Goal: Task Accomplishment & Management: Use online tool/utility

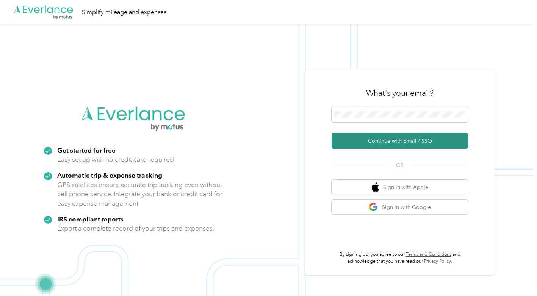
click at [383, 139] on button "Continue with Email / SSO" at bounding box center [399, 141] width 136 height 16
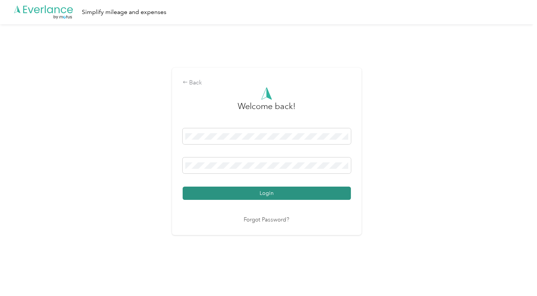
click at [280, 196] on button "Login" at bounding box center [267, 193] width 168 height 13
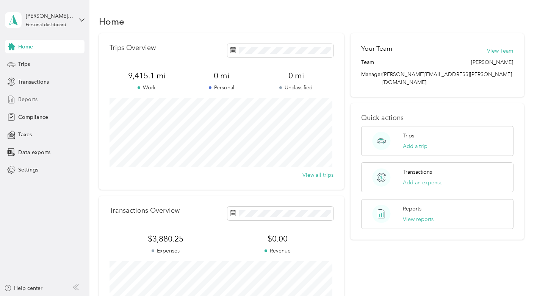
click at [31, 99] on span "Reports" at bounding box center [27, 99] width 19 height 8
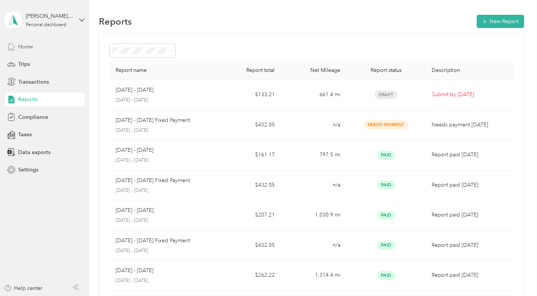
click at [29, 48] on span "Home" at bounding box center [25, 47] width 15 height 8
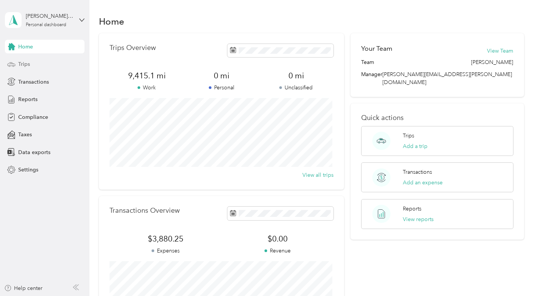
click at [23, 62] on span "Trips" at bounding box center [24, 64] width 12 height 8
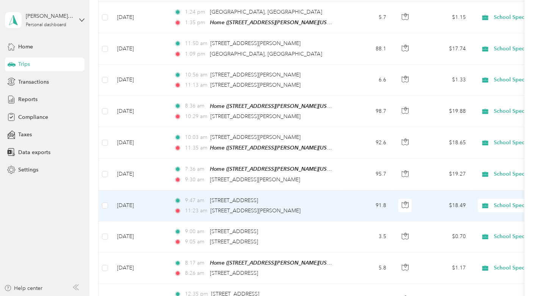
scroll to position [145, 0]
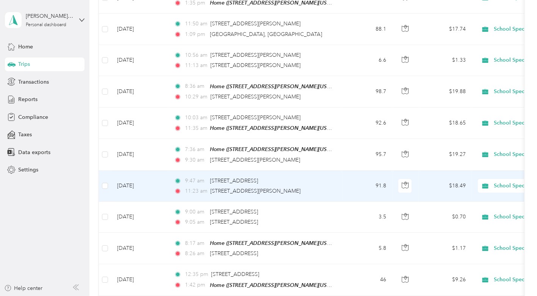
drag, startPoint x: 228, startPoint y: 188, endPoint x: 360, endPoint y: 178, distance: 132.5
click at [360, 178] on td "91.8" at bounding box center [367, 186] width 50 height 31
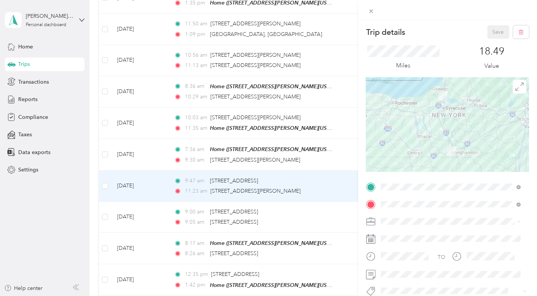
click at [333, 192] on div "Trip details Save This trip cannot be edited because it is either under review,…" at bounding box center [268, 148] width 537 height 296
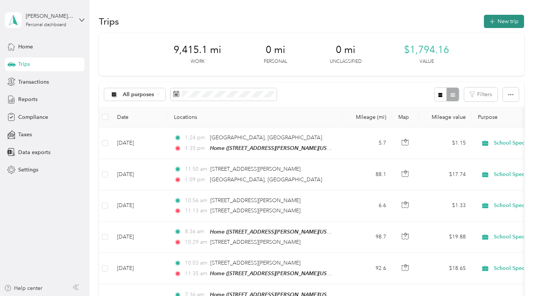
click at [499, 20] on button "New trip" at bounding box center [504, 21] width 40 height 13
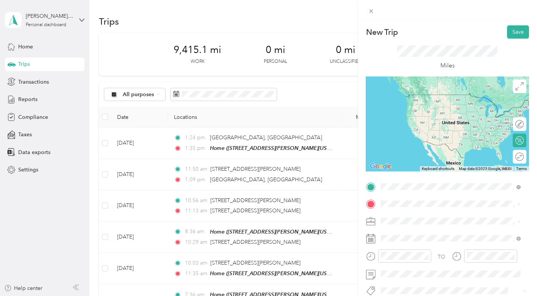
click at [423, 213] on span "[STREET_ADDRESS][PERSON_NAME][US_STATE]" at bounding box center [454, 214] width 118 height 7
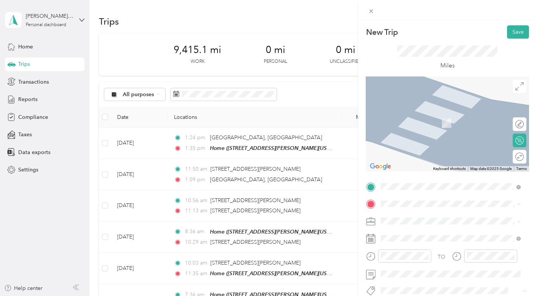
click at [416, 243] on span "[STREET_ADDRESS][PERSON_NAME][US_STATE]" at bounding box center [454, 242] width 118 height 6
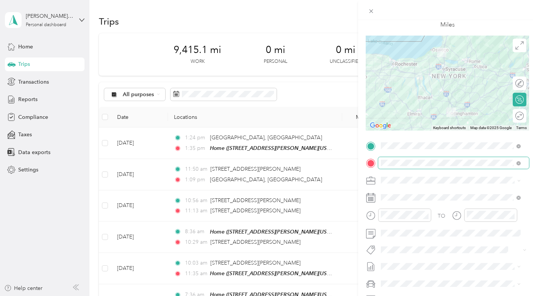
scroll to position [43, 0]
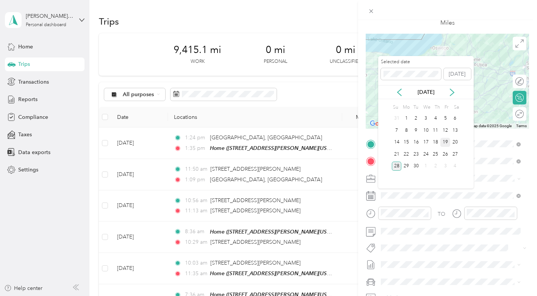
click at [446, 144] on div "19" at bounding box center [445, 142] width 10 height 9
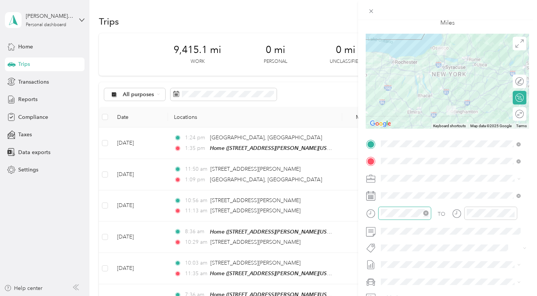
click at [423, 214] on icon "close-circle" at bounding box center [425, 213] width 5 height 5
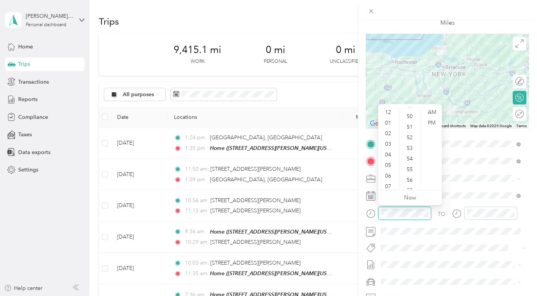
scroll to position [530, 0]
click at [389, 123] on div "01" at bounding box center [389, 123] width 18 height 11
click at [410, 131] on div "30" at bounding box center [410, 130] width 18 height 11
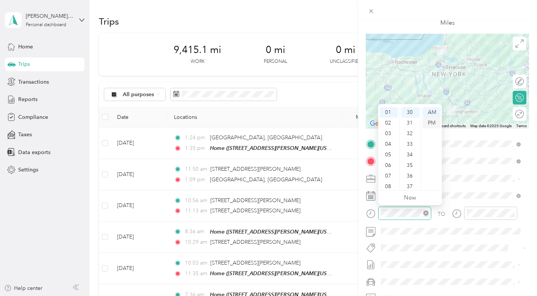
click at [434, 123] on div "PM" at bounding box center [431, 123] width 18 height 11
click at [410, 142] on div "33" at bounding box center [410, 144] width 18 height 11
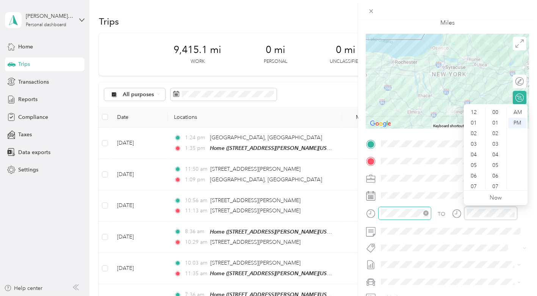
scroll to position [45, 0]
drag, startPoint x: 483, startPoint y: 152, endPoint x: 488, endPoint y: 151, distance: 5.0
click at [488, 151] on div "54" at bounding box center [496, 155] width 18 height 11
drag, startPoint x: 478, startPoint y: 161, endPoint x: 481, endPoint y: 152, distance: 10.2
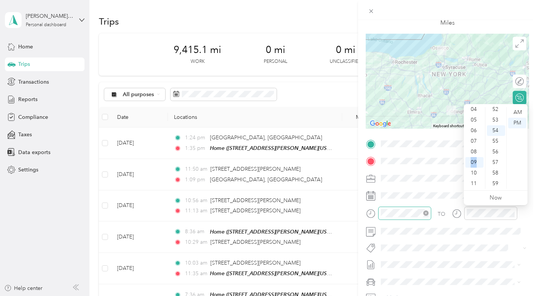
click at [481, 152] on ul "12 01 02 03 04 05 06 07 08 09 10 11" at bounding box center [474, 148] width 21 height 82
click at [472, 120] on div "03" at bounding box center [474, 124] width 18 height 11
click at [498, 157] on div "44" at bounding box center [496, 162] width 18 height 11
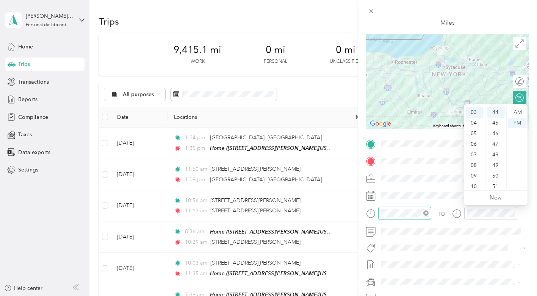
click at [526, 221] on form "New Trip Save This trip cannot be edited because it is either under review, app…" at bounding box center [447, 152] width 179 height 339
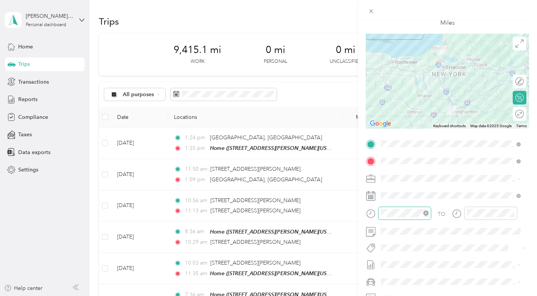
scroll to position [100, 0]
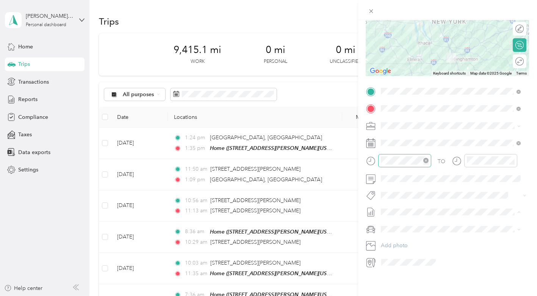
click at [416, 233] on span "[DATE] - [DATE]" at bounding box center [400, 232] width 38 height 8
click at [413, 238] on li "Chrysler Pacifica" at bounding box center [450, 236] width 145 height 13
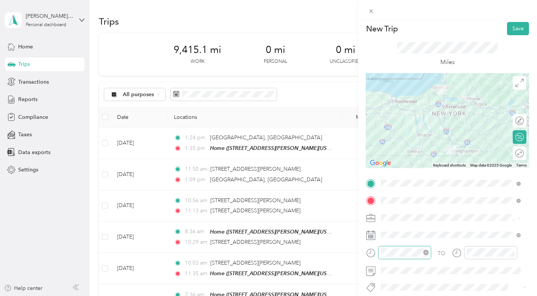
scroll to position [0, 0]
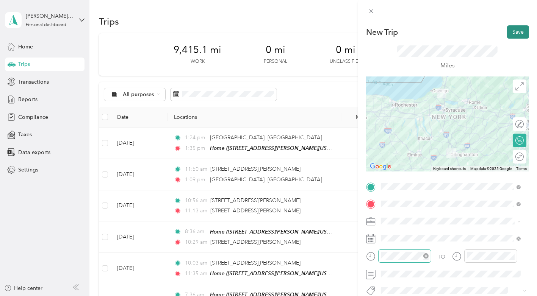
click at [514, 33] on button "Save" at bounding box center [518, 31] width 22 height 13
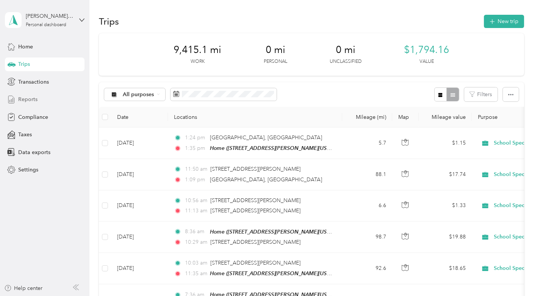
click at [35, 97] on span "Reports" at bounding box center [27, 99] width 19 height 8
